Goal: Task Accomplishment & Management: Manage account settings

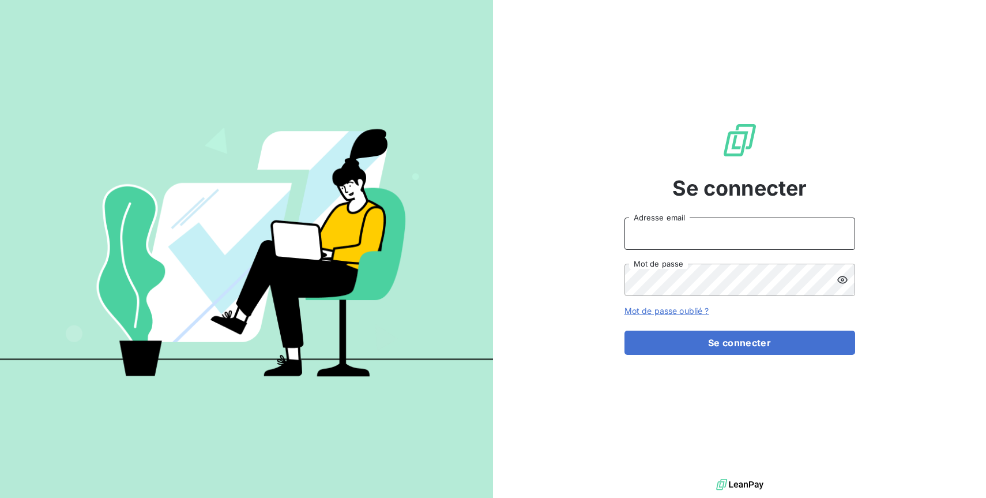
click at [759, 240] on input "Adresse email" at bounding box center [740, 233] width 231 height 32
click at [777, 235] on input "Adresse email" at bounding box center [740, 233] width 231 height 32
click at [822, 230] on input "Adresse email" at bounding box center [740, 233] width 231 height 32
type input "[EMAIL_ADDRESS][DOMAIN_NAME]"
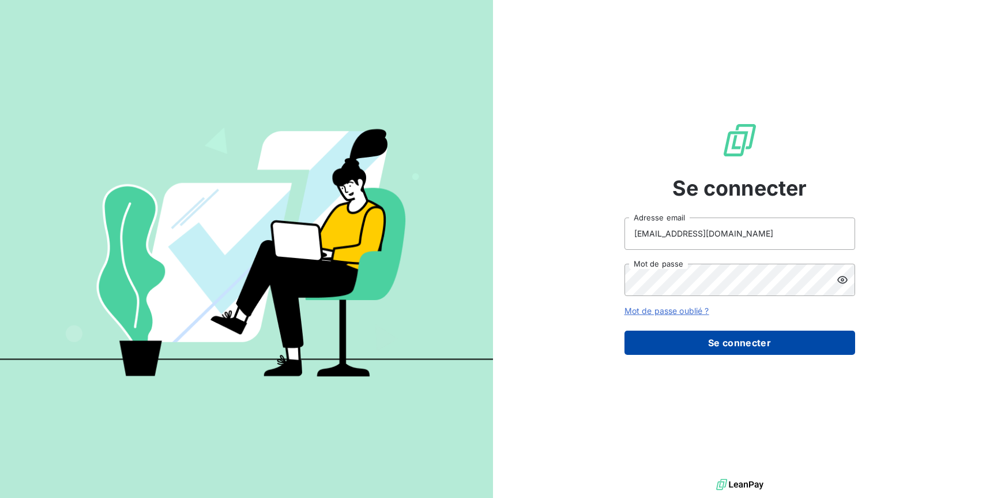
click at [759, 343] on button "Se connecter" at bounding box center [740, 342] width 231 height 24
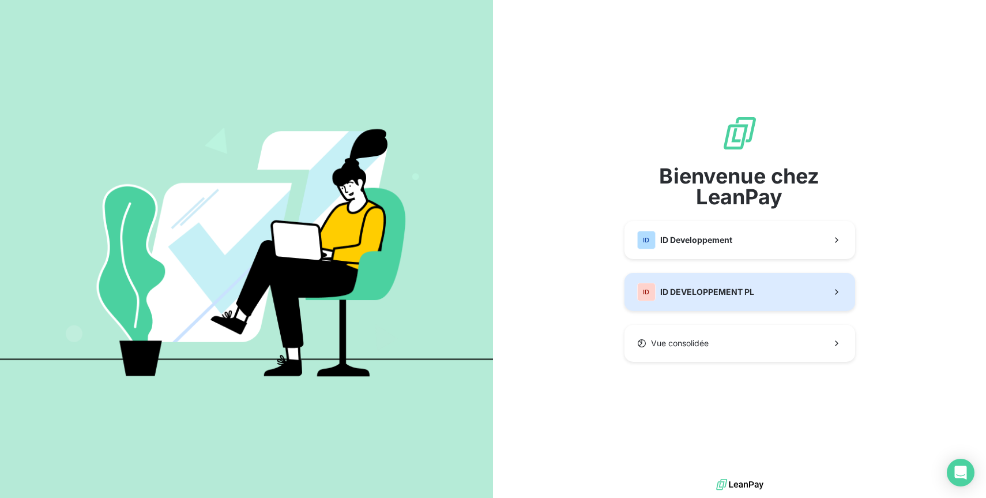
click at [779, 290] on button "ID ID DEVELOPPEMENT PL" at bounding box center [740, 292] width 231 height 38
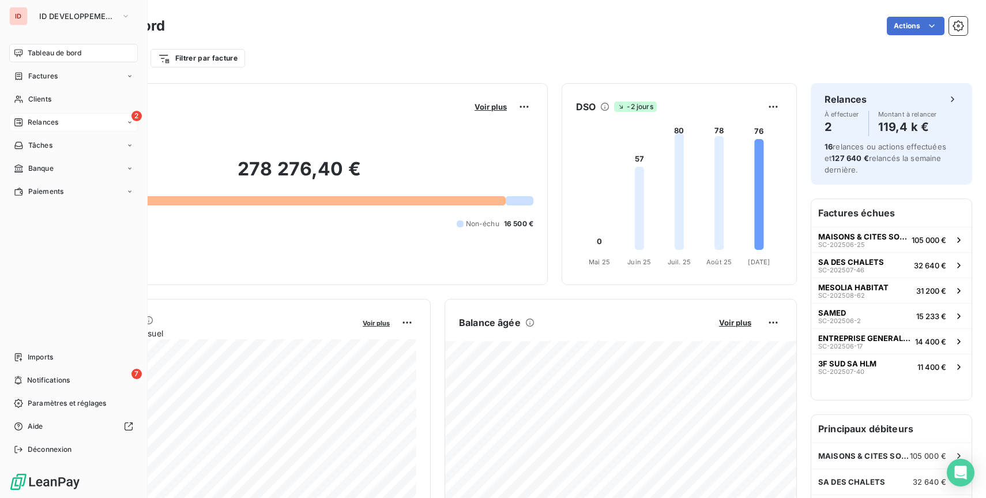
click at [27, 122] on div "Relances" at bounding box center [36, 122] width 44 height 10
click at [37, 141] on span "À effectuer" at bounding box center [46, 145] width 37 height 10
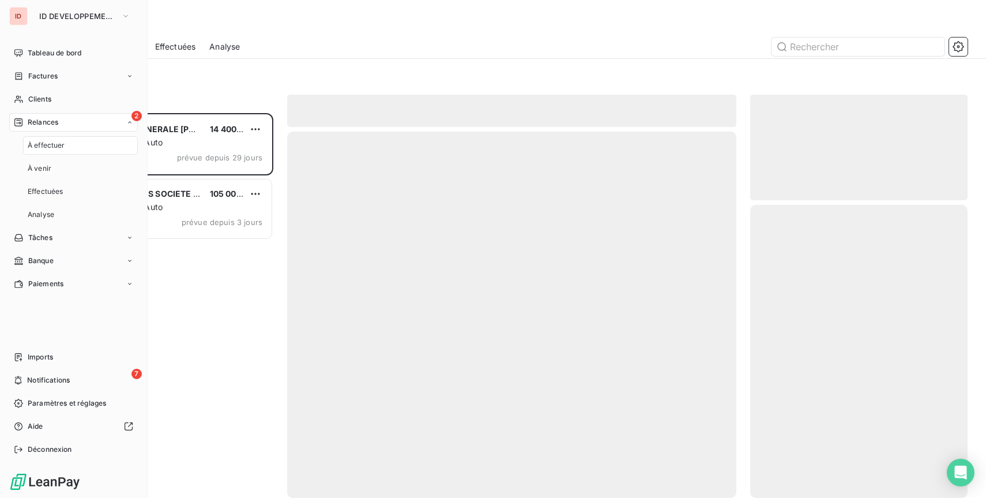
scroll to position [385, 217]
